Goal: Navigation & Orientation: Find specific page/section

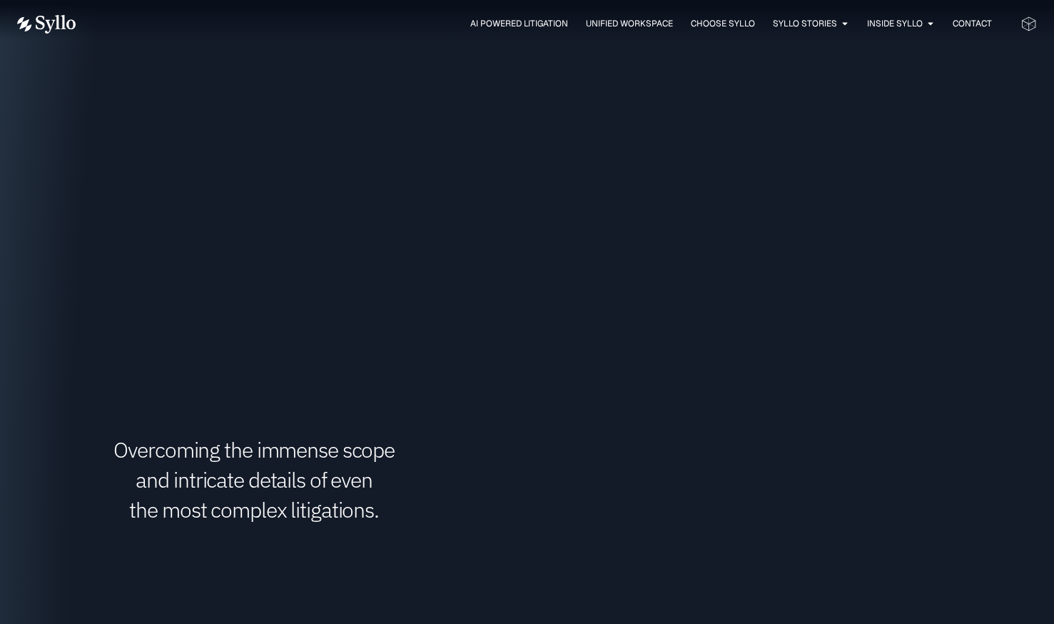
scroll to position [2069, 0]
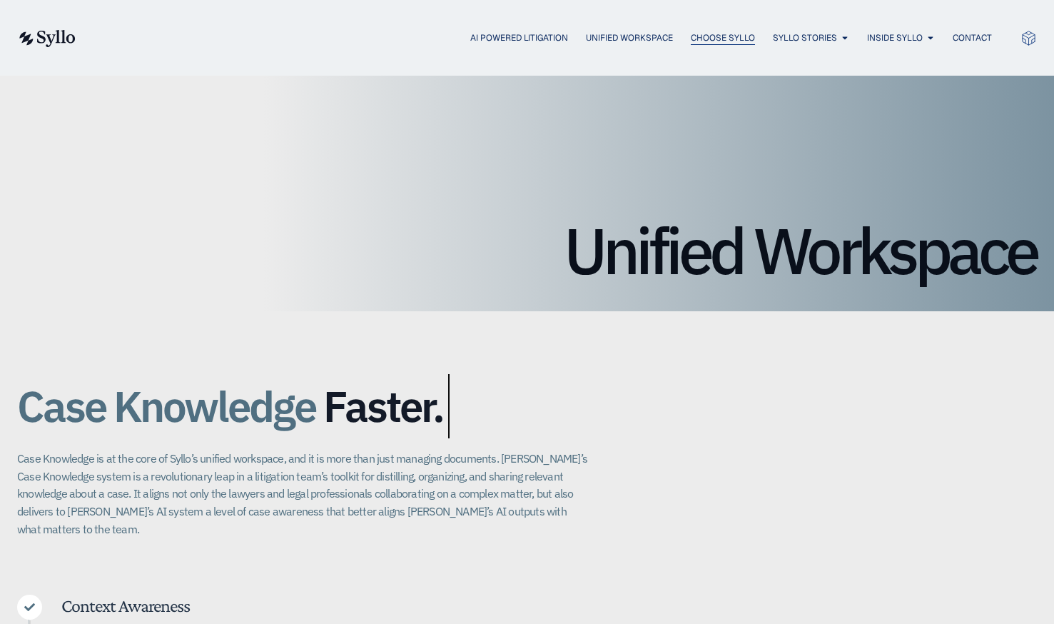
click at [721, 41] on span "Choose Syllo" at bounding box center [723, 37] width 64 height 13
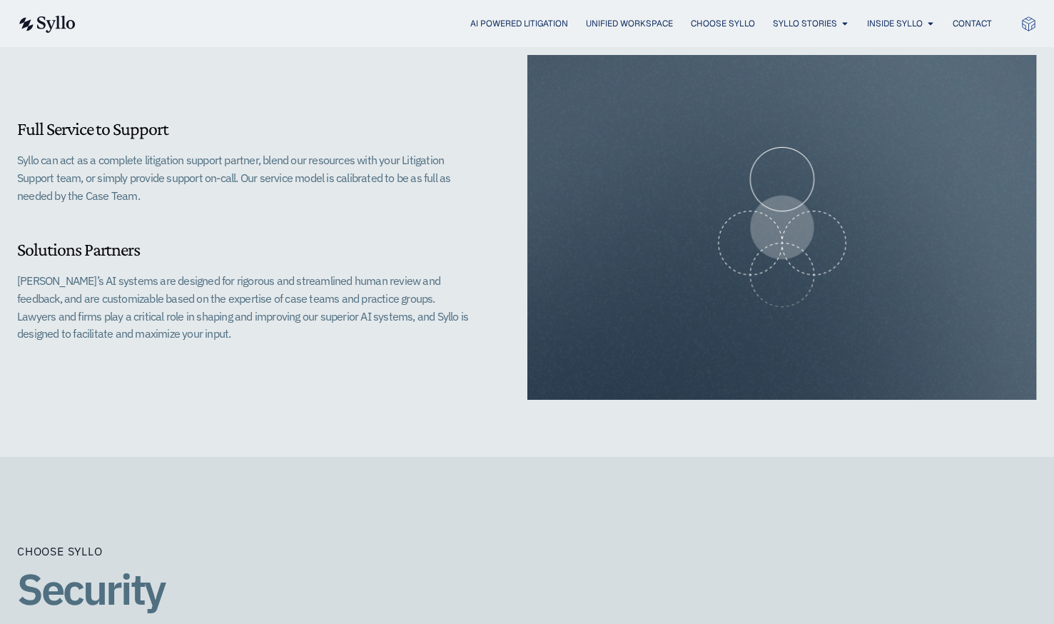
scroll to position [1712, 0]
